Goal: Use online tool/utility: Utilize a website feature to perform a specific function

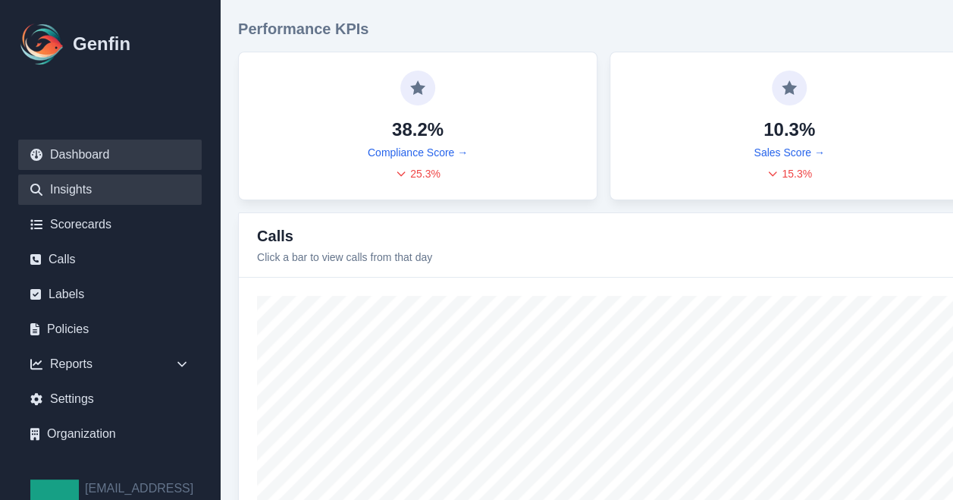
click at [93, 188] on link "Insights" at bounding box center [110, 189] width 184 height 30
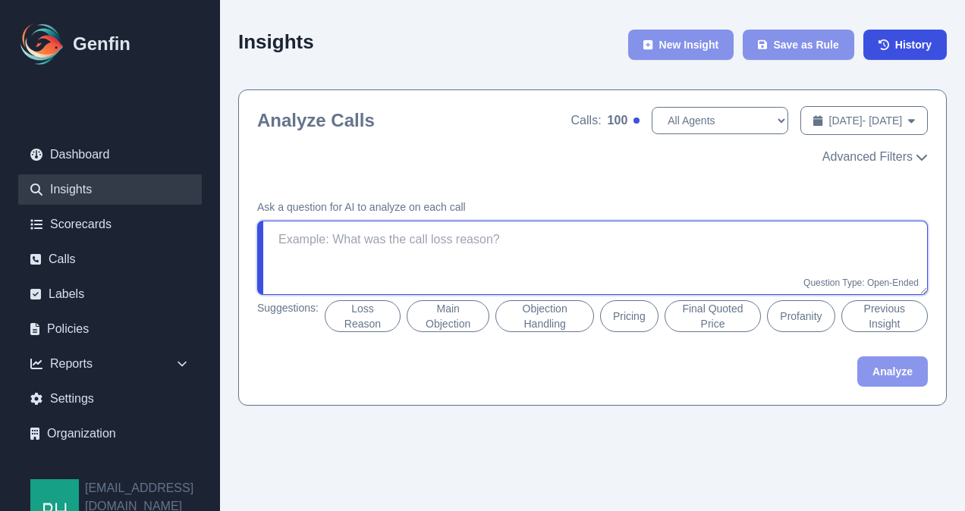
click at [491, 242] on textarea at bounding box center [592, 258] width 670 height 74
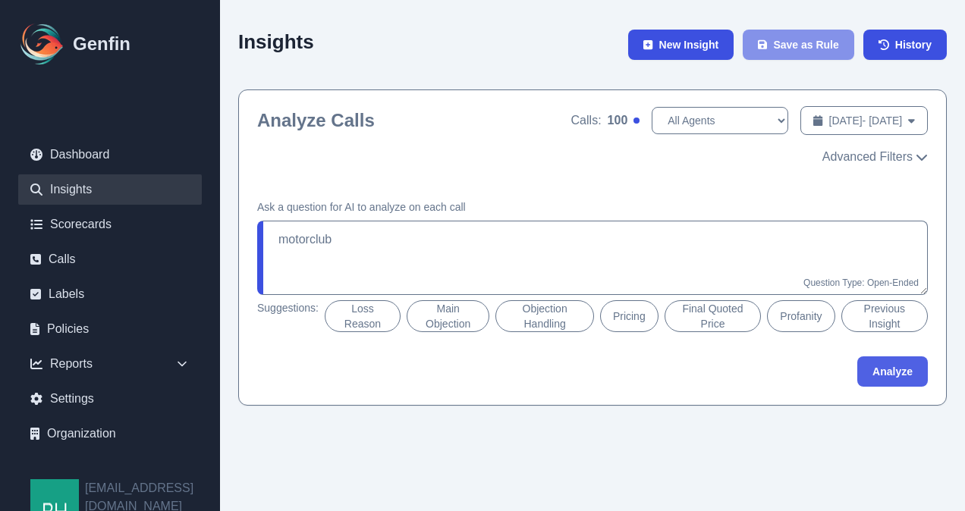
click at [892, 372] on button "Analyze" at bounding box center [892, 371] width 71 height 30
type textarea "Did the agent mention the motor club or motor club membership during the conver…"
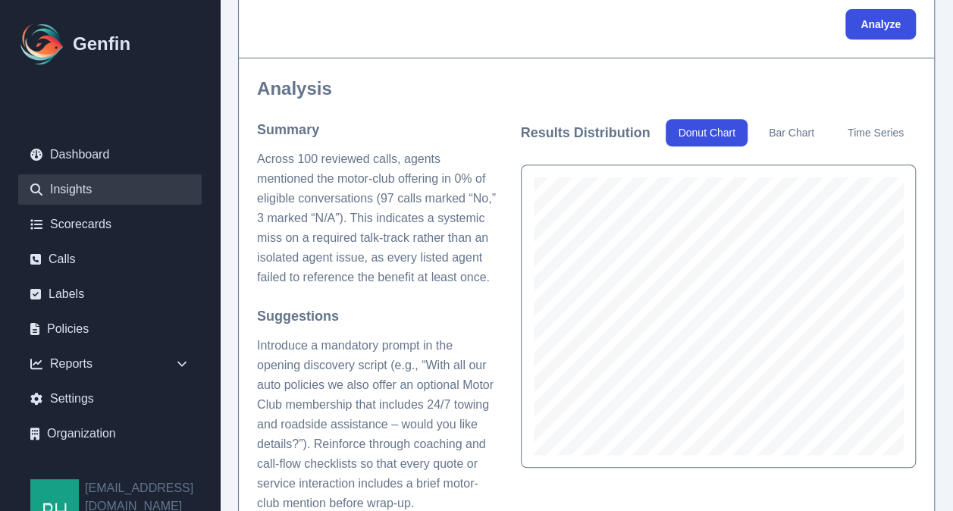
scroll to position [346, 0]
